Goal: Obtain resource: Download file/media

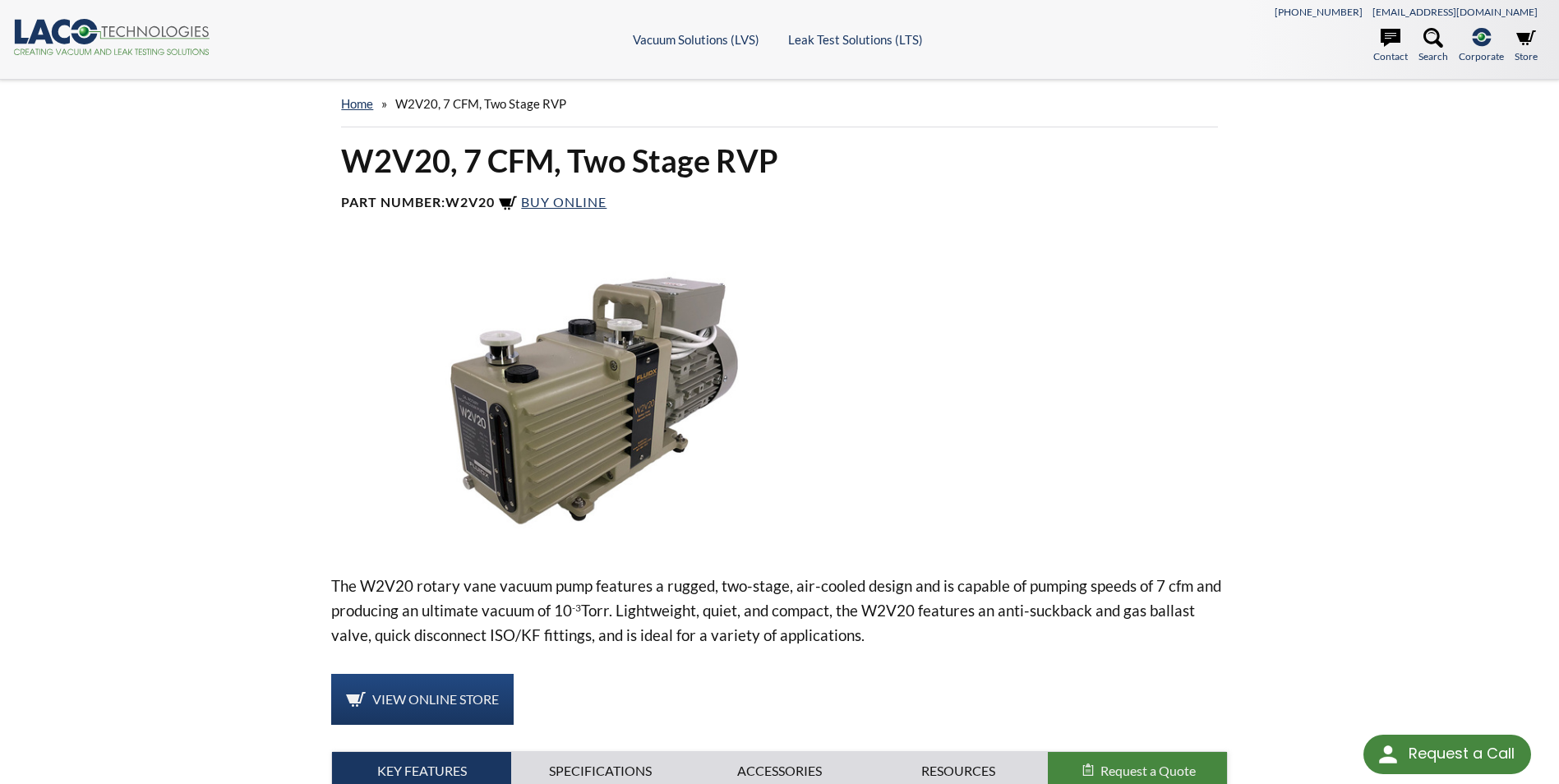
click at [551, 399] on img at bounding box center [593, 400] width 524 height 294
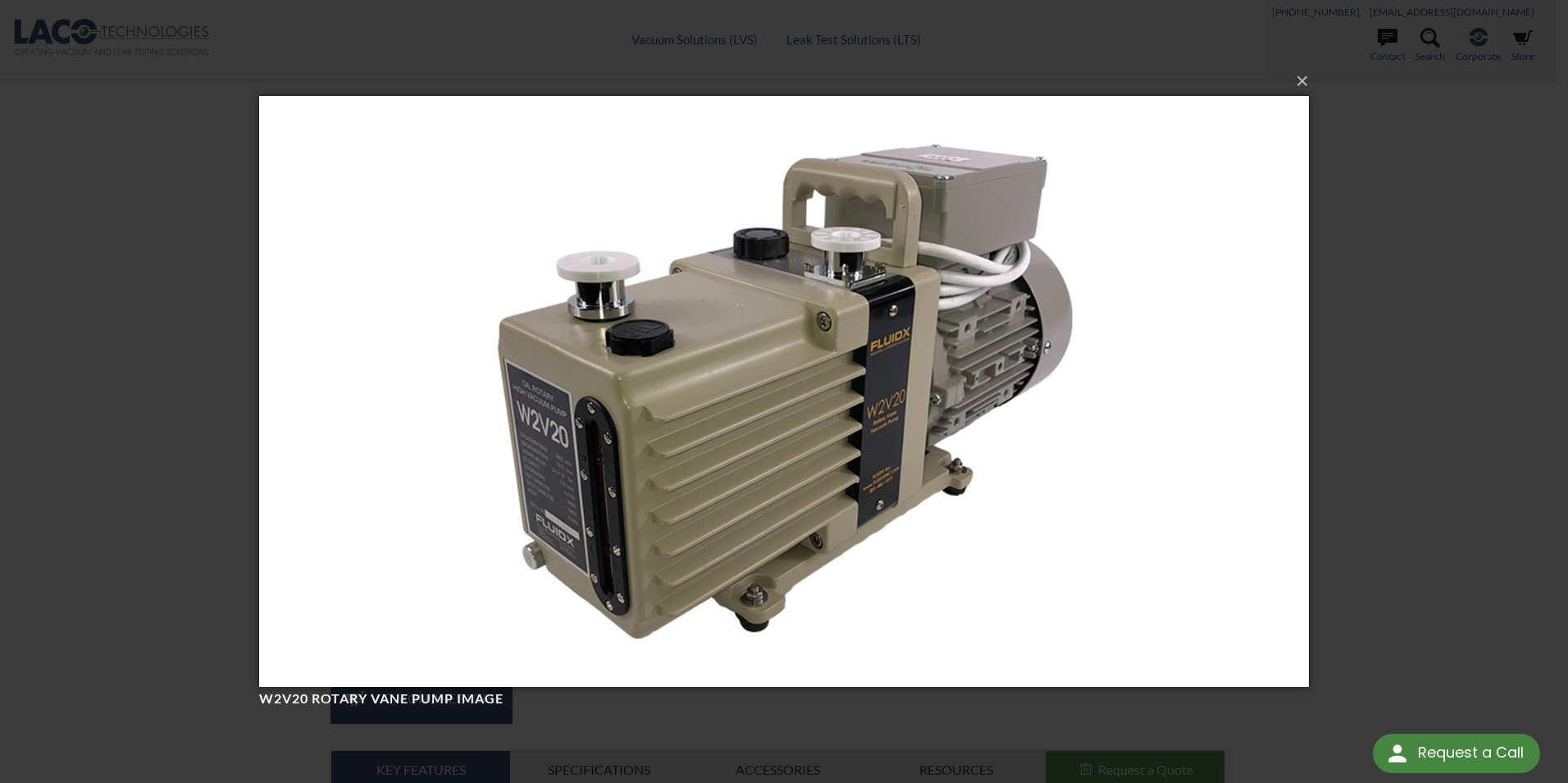
click at [737, 445] on img at bounding box center [784, 391] width 1050 height 656
click at [1303, 83] on button "×" at bounding box center [789, 81] width 1050 height 36
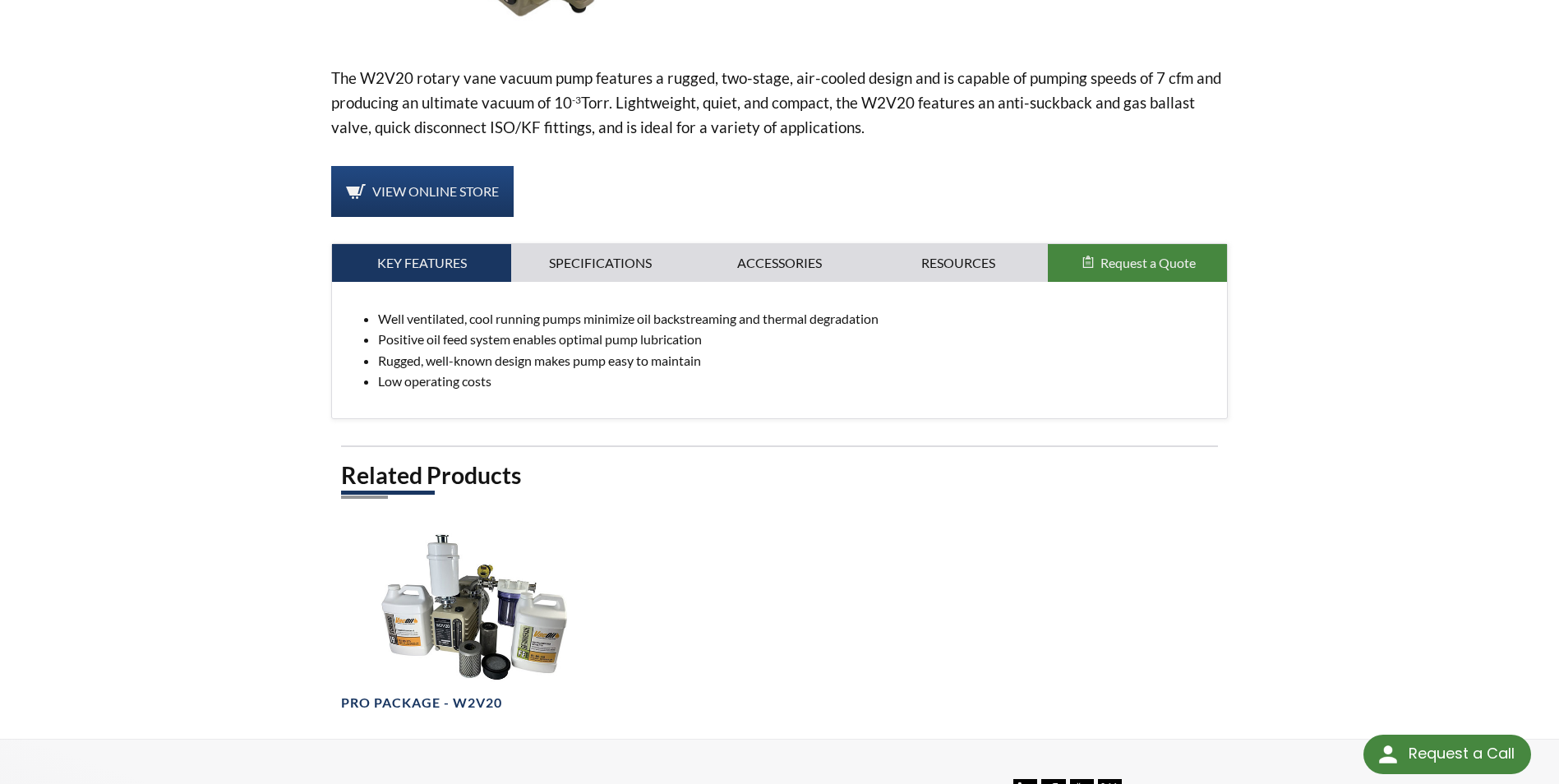
scroll to position [493, 0]
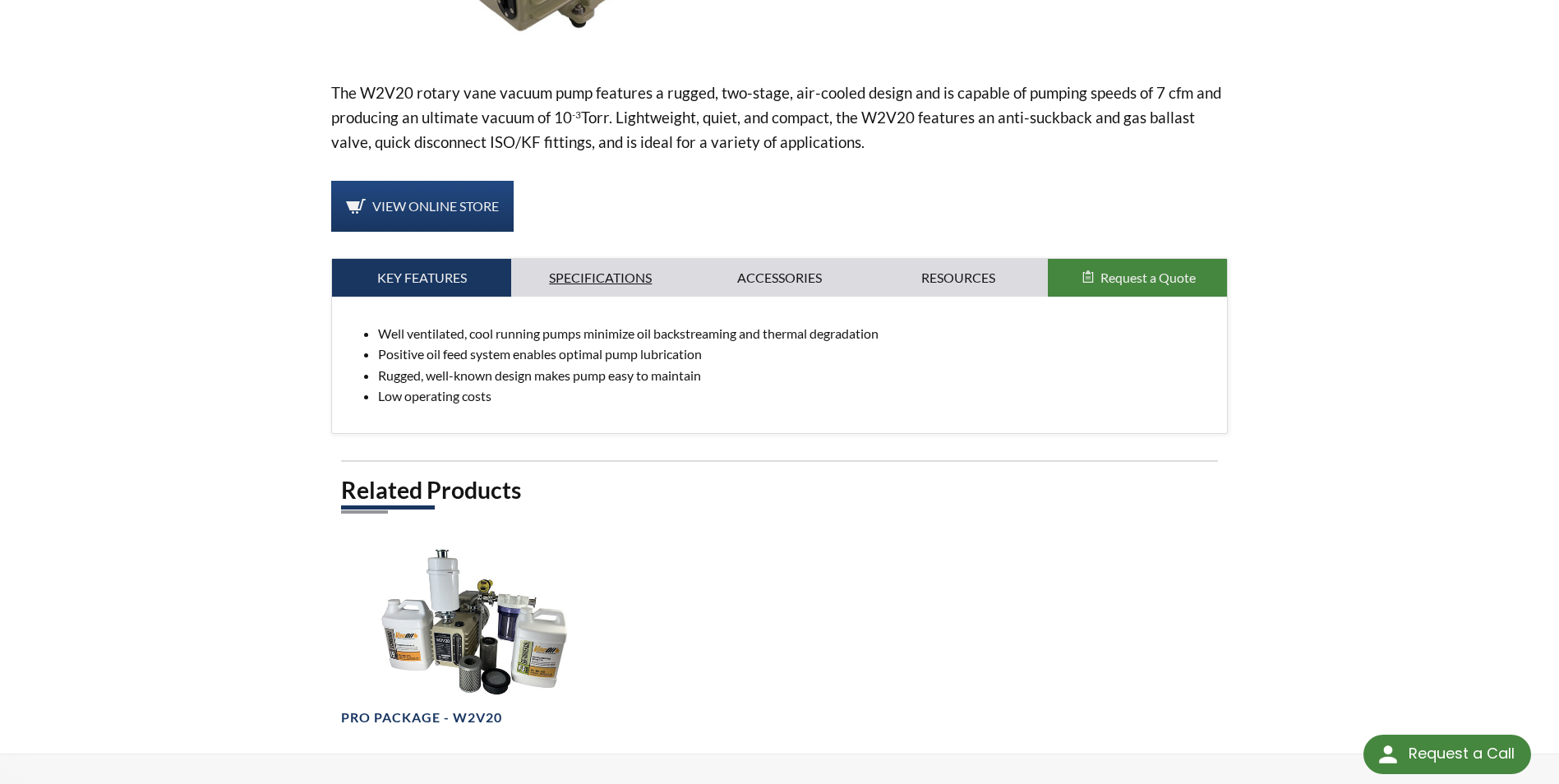
click at [629, 280] on link "Specifications" at bounding box center [600, 277] width 179 height 38
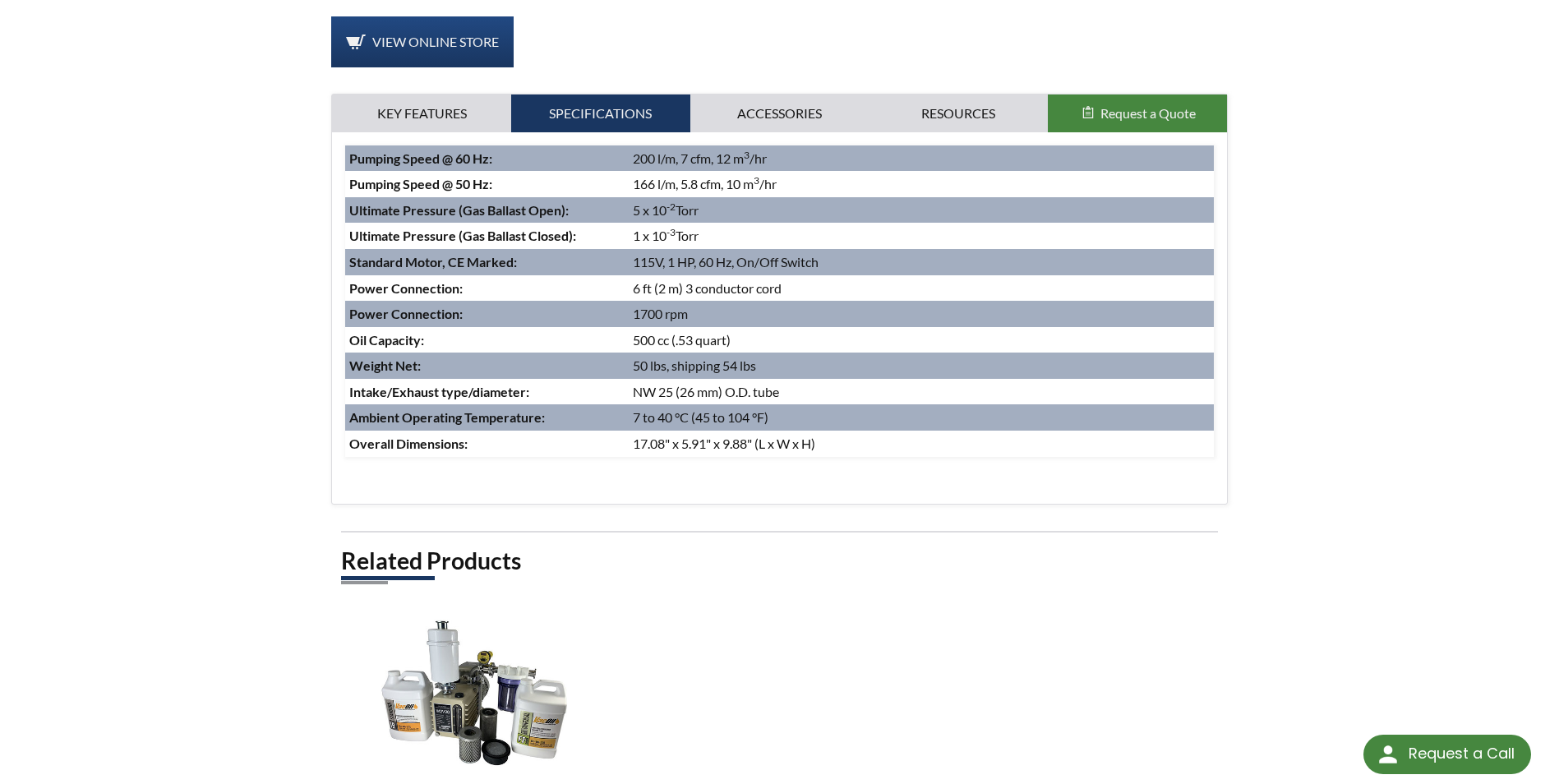
scroll to position [329, 0]
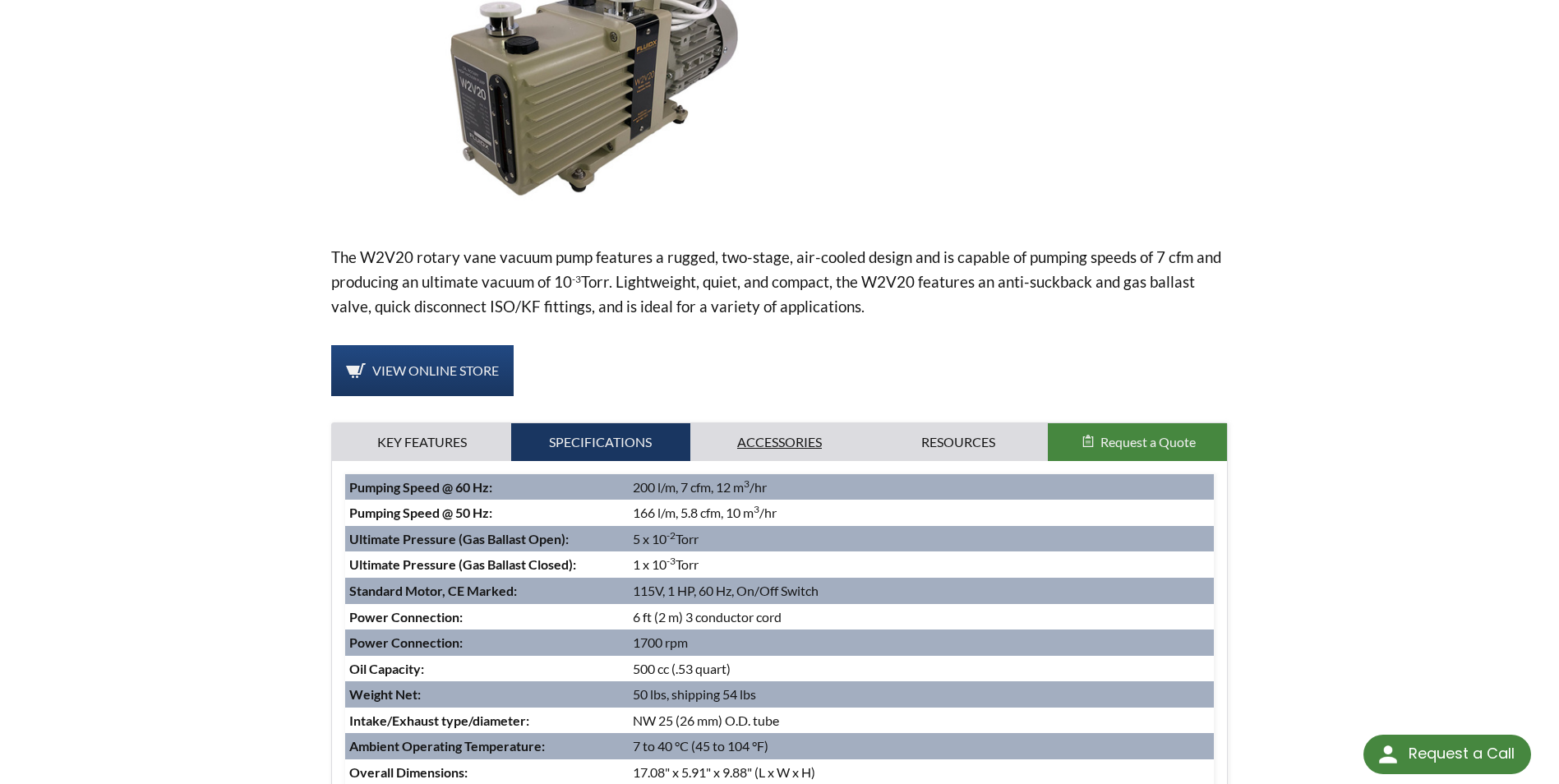
click at [776, 449] on link "Accessories" at bounding box center [779, 441] width 179 height 38
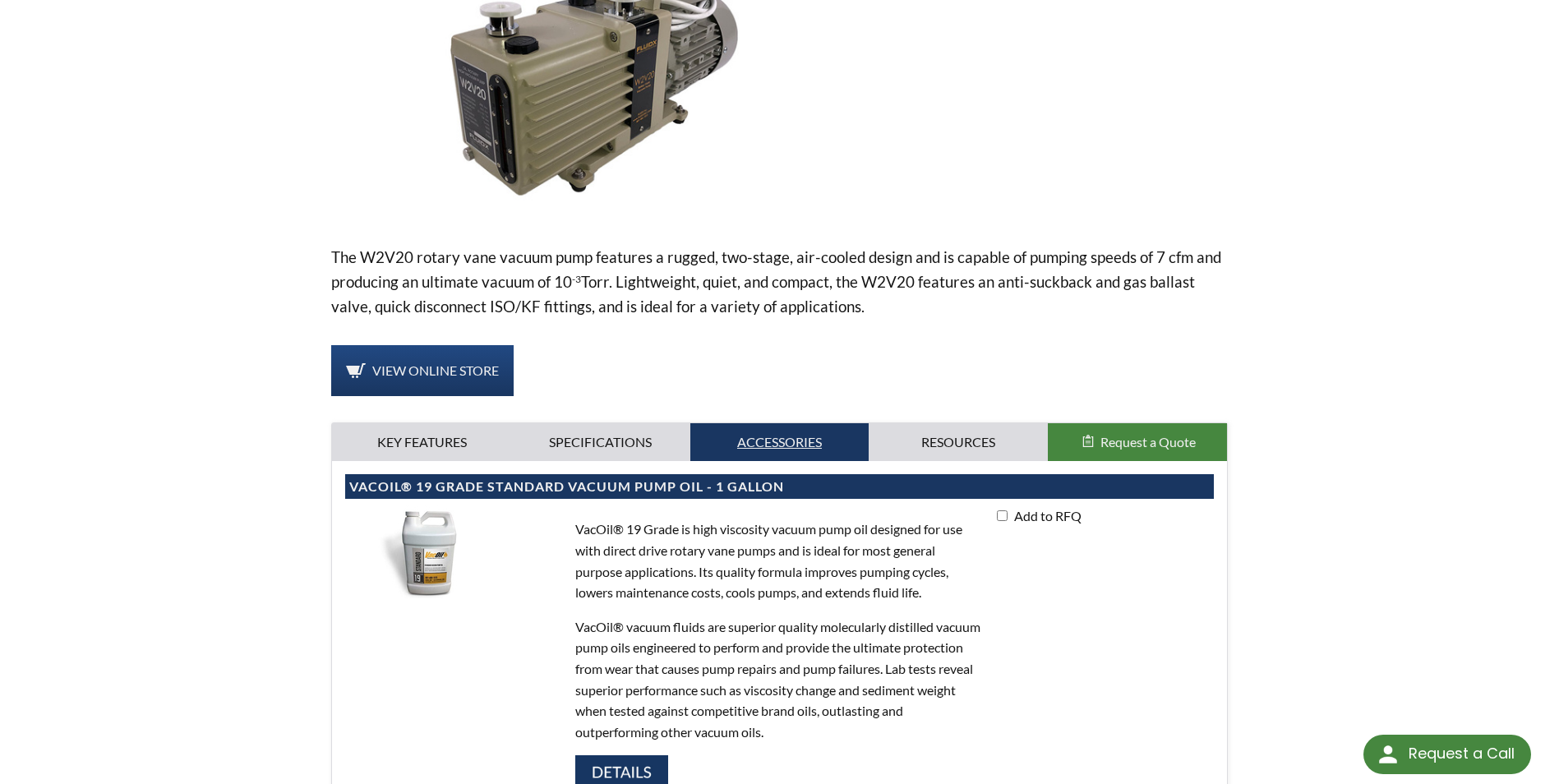
scroll to position [411, 0]
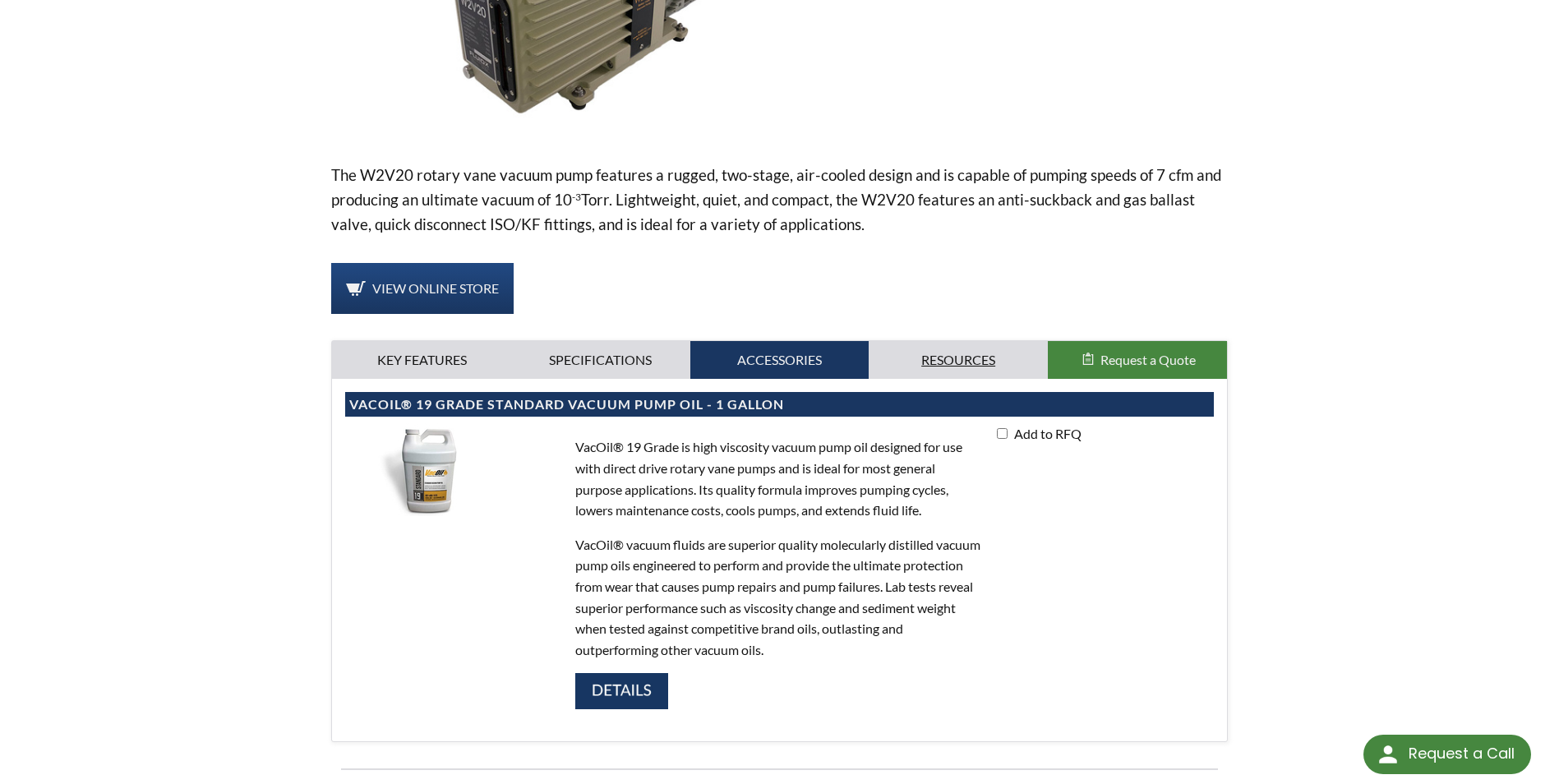
click at [931, 355] on link "Resources" at bounding box center [957, 360] width 179 height 38
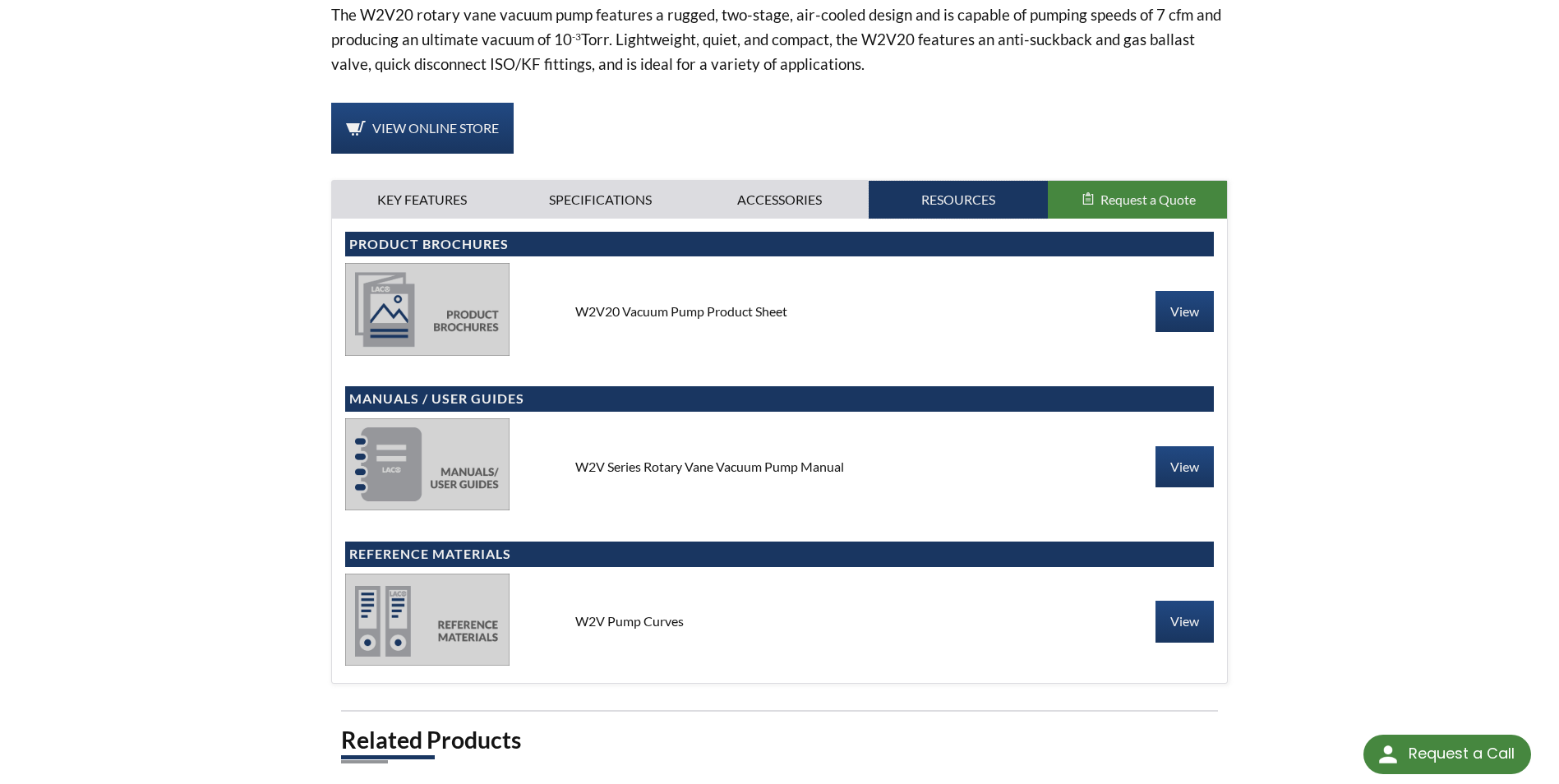
scroll to position [575, 0]
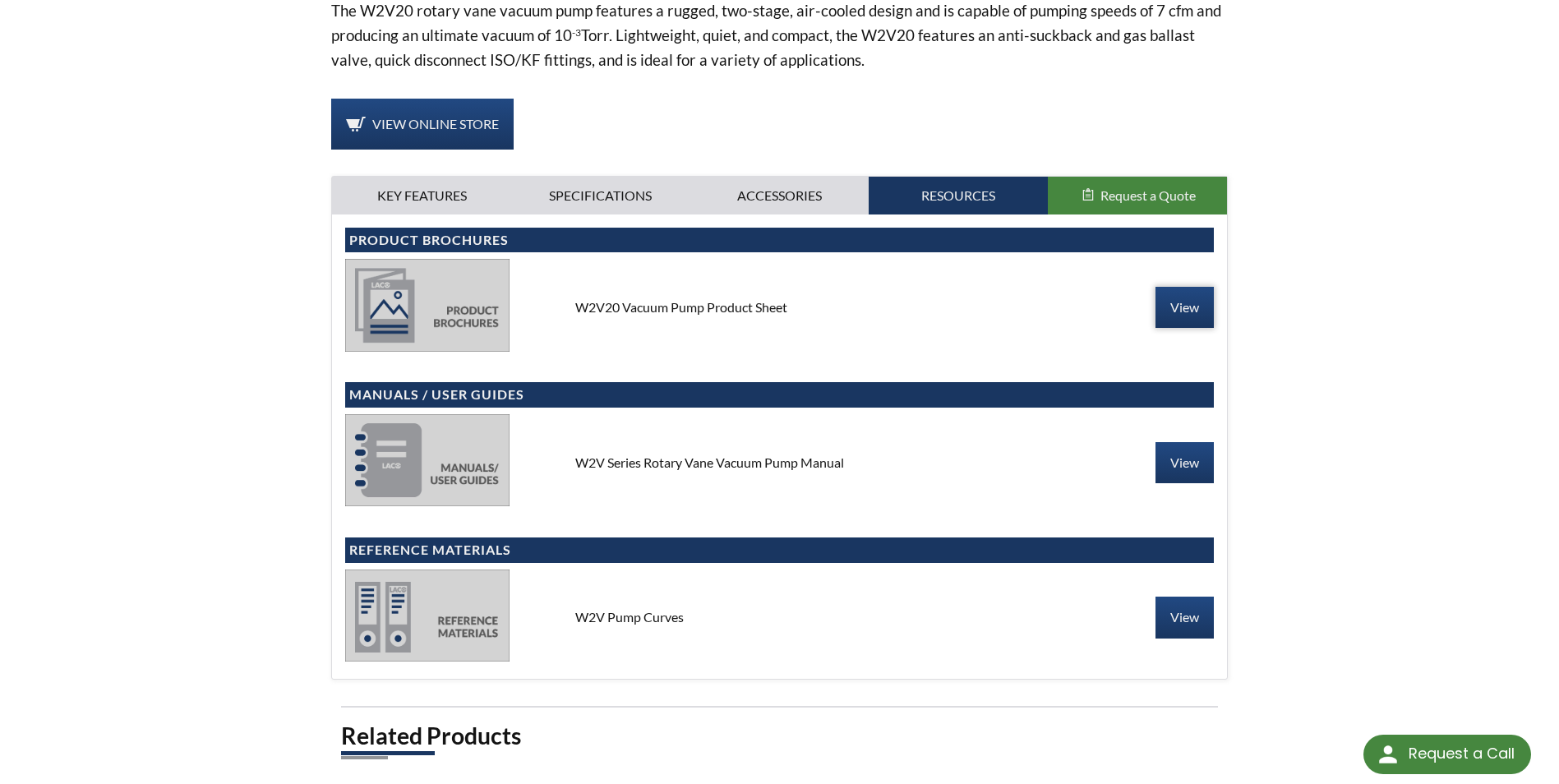
click at [1193, 312] on link "View" at bounding box center [1184, 307] width 58 height 41
click at [1189, 468] on link "View" at bounding box center [1184, 462] width 58 height 41
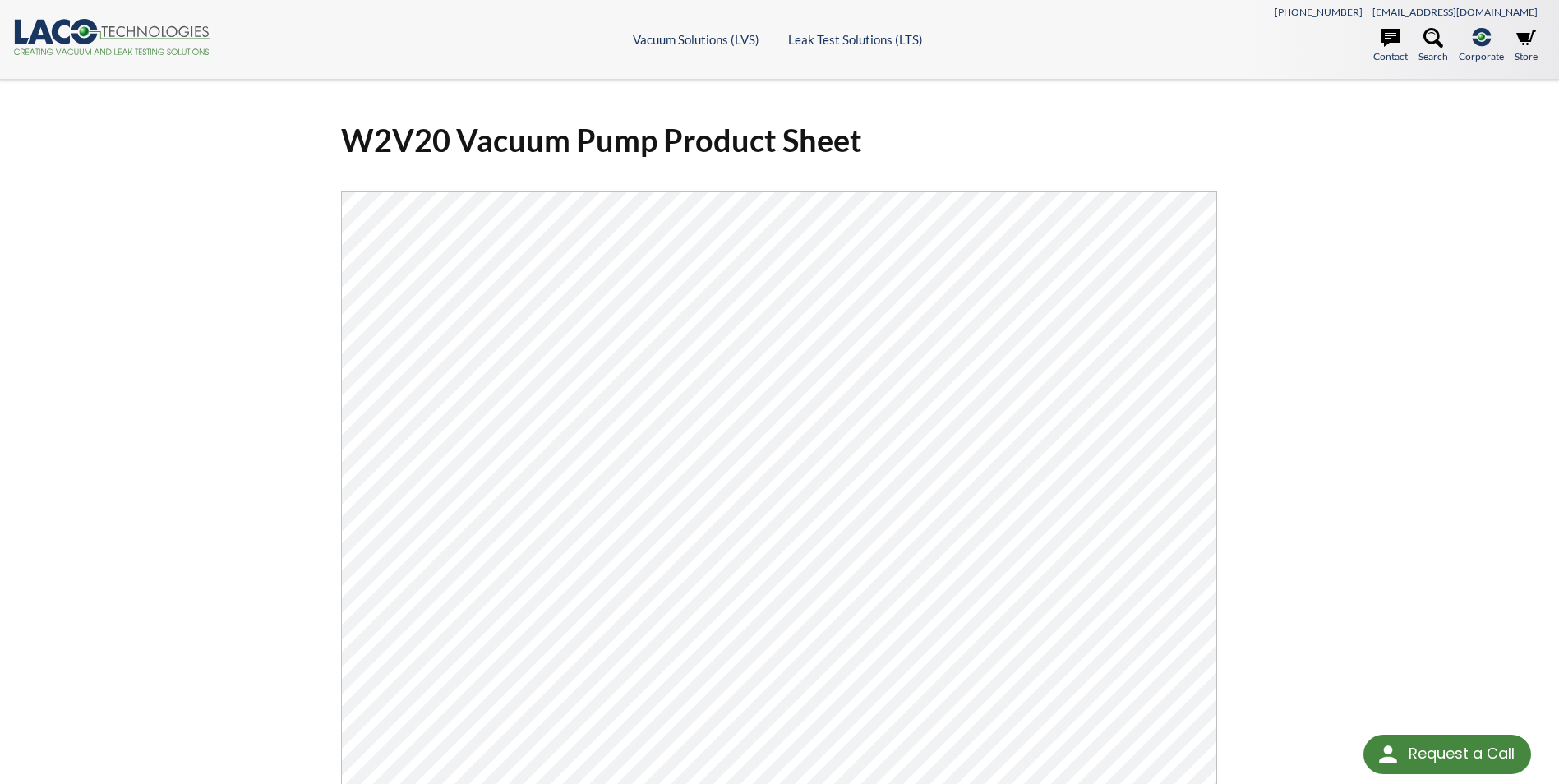
select select "Language Translate Widget"
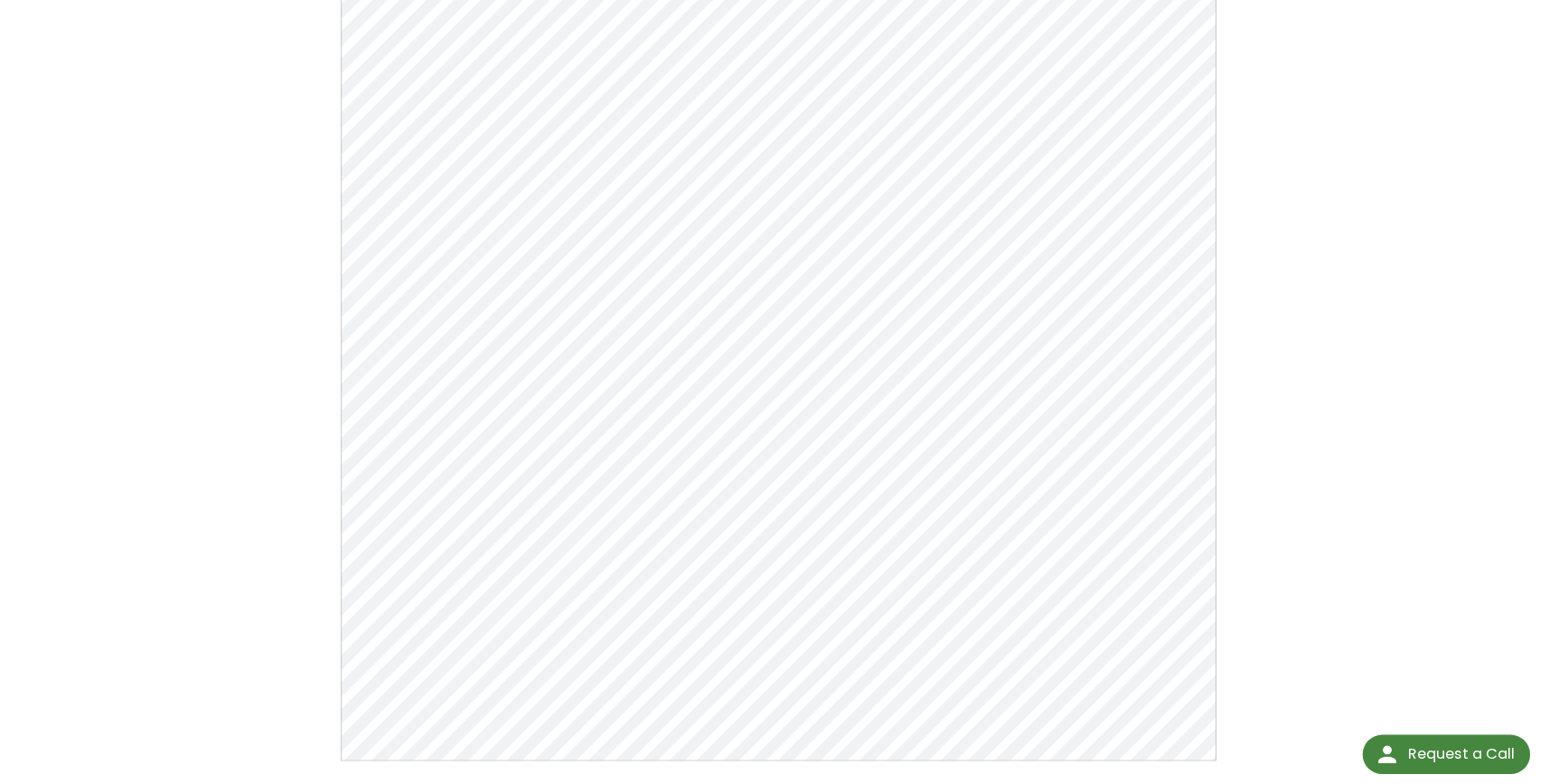
scroll to position [235, 0]
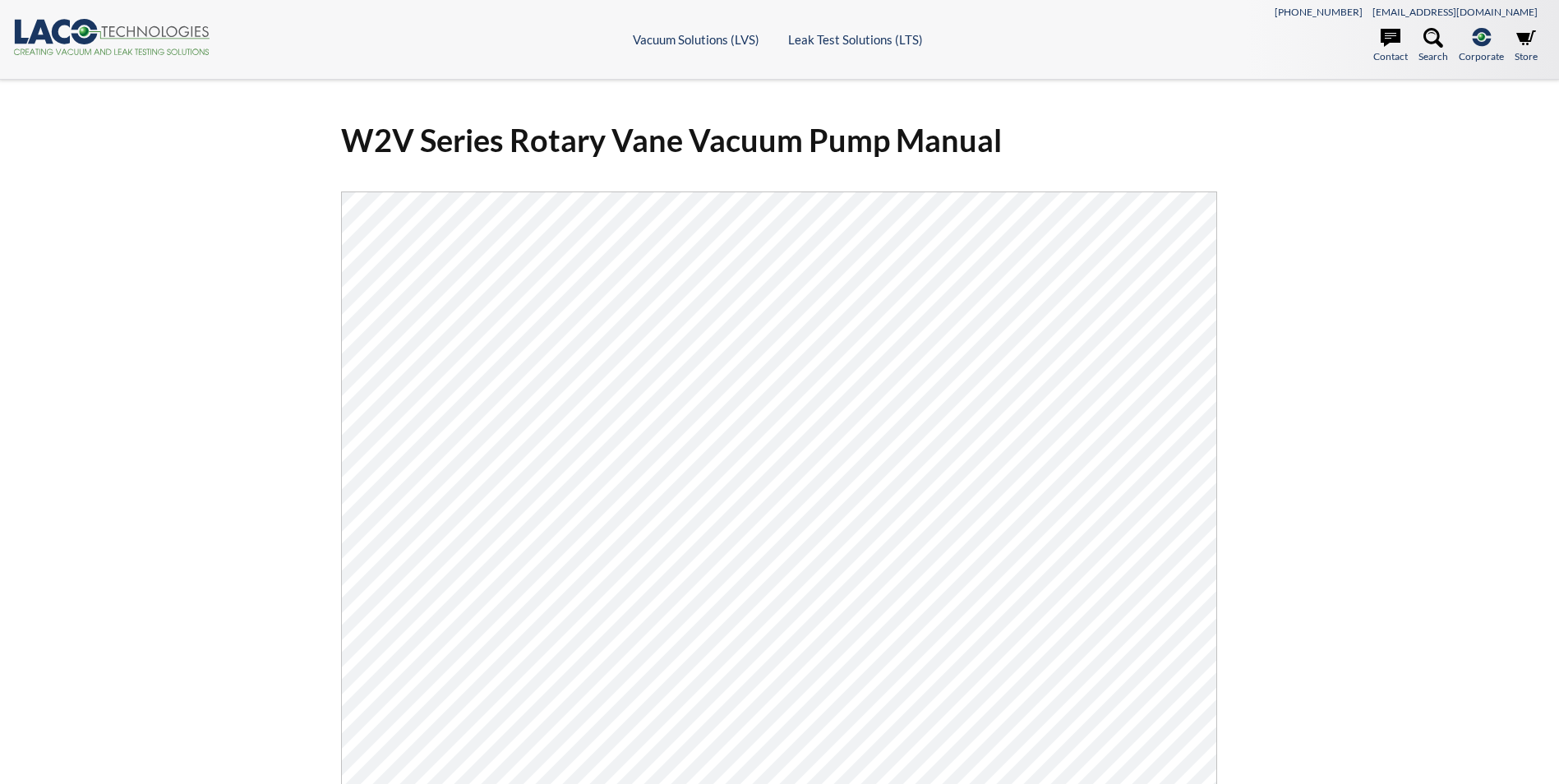
select select "Language Translate Widget"
